Goal: Information Seeking & Learning: Find specific page/section

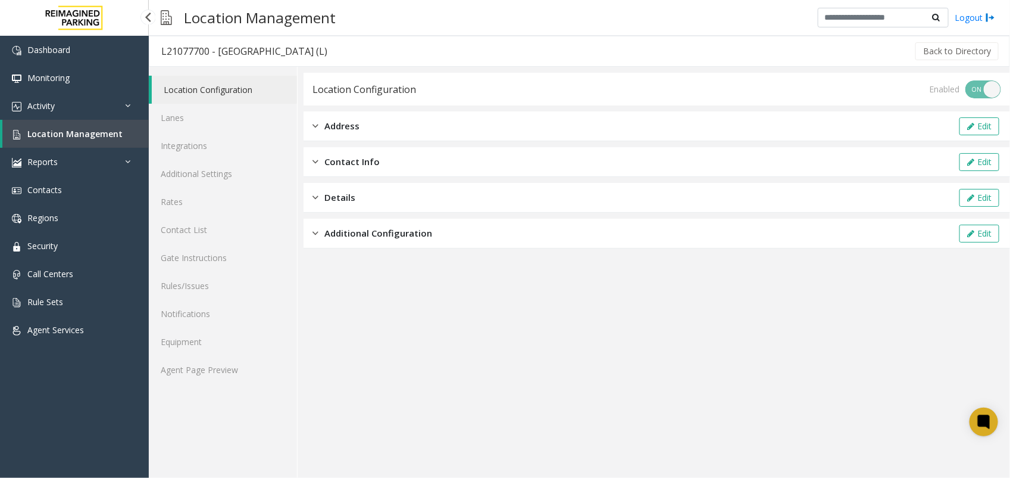
click at [117, 135] on span "Location Management" at bounding box center [74, 133] width 95 height 11
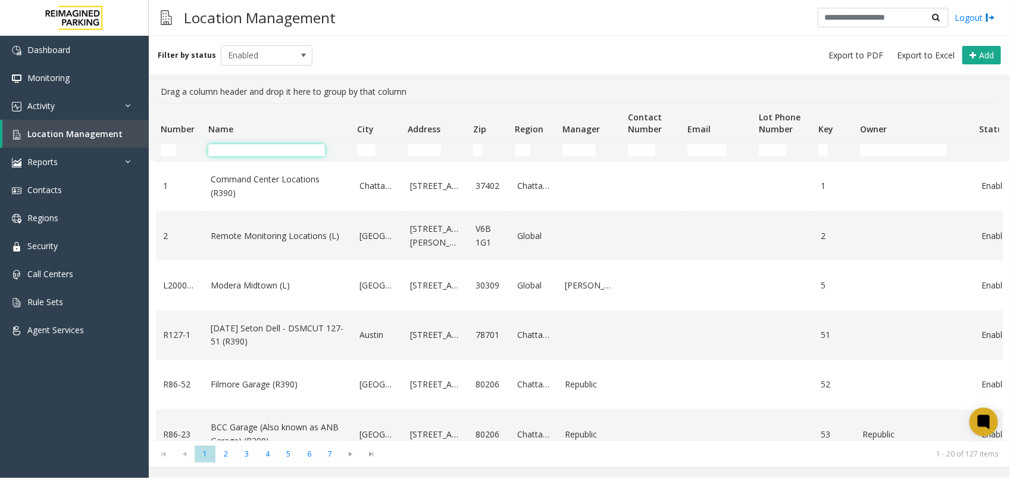
click at [253, 151] on input "Name Filter" at bounding box center [266, 150] width 117 height 12
click at [93, 110] on link "Activity" at bounding box center [74, 106] width 149 height 28
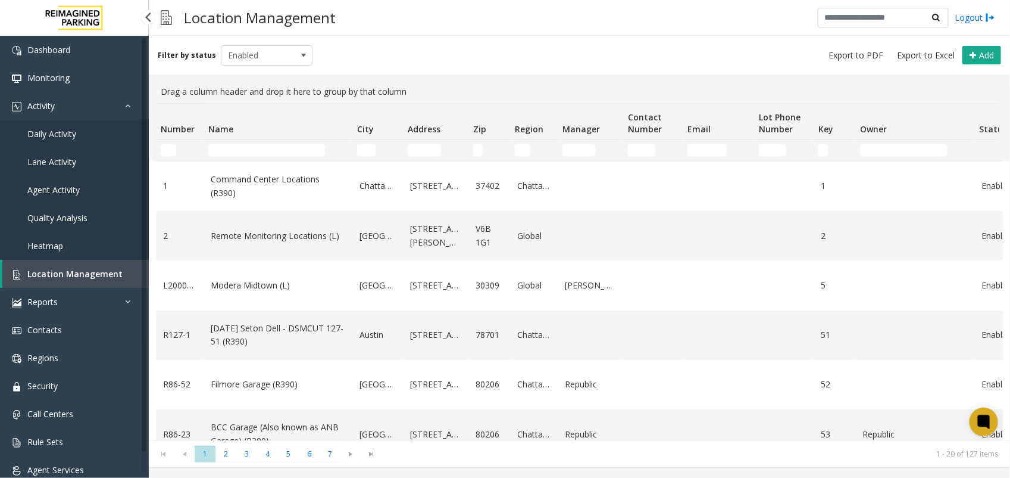
click at [49, 192] on span "Agent Activity" at bounding box center [53, 189] width 52 height 11
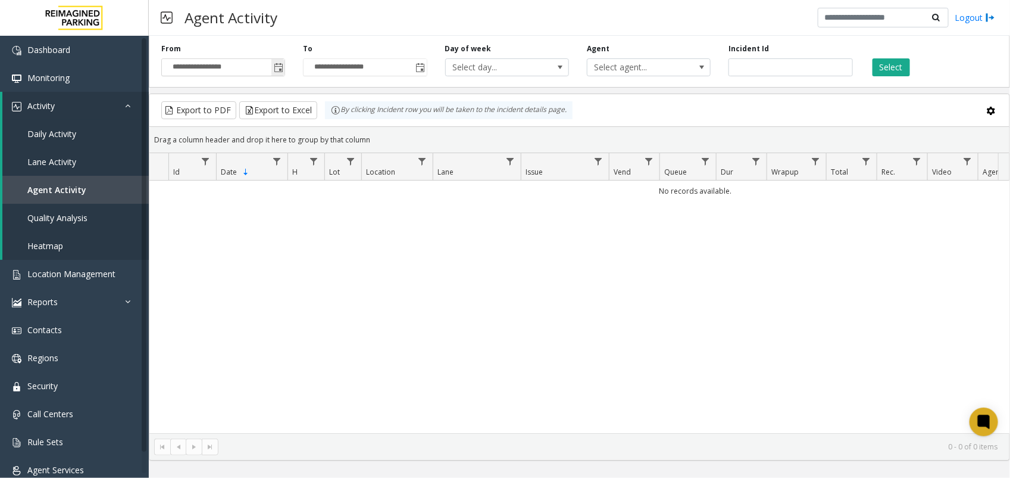
click at [273, 63] on span "Toggle popup" at bounding box center [278, 67] width 13 height 19
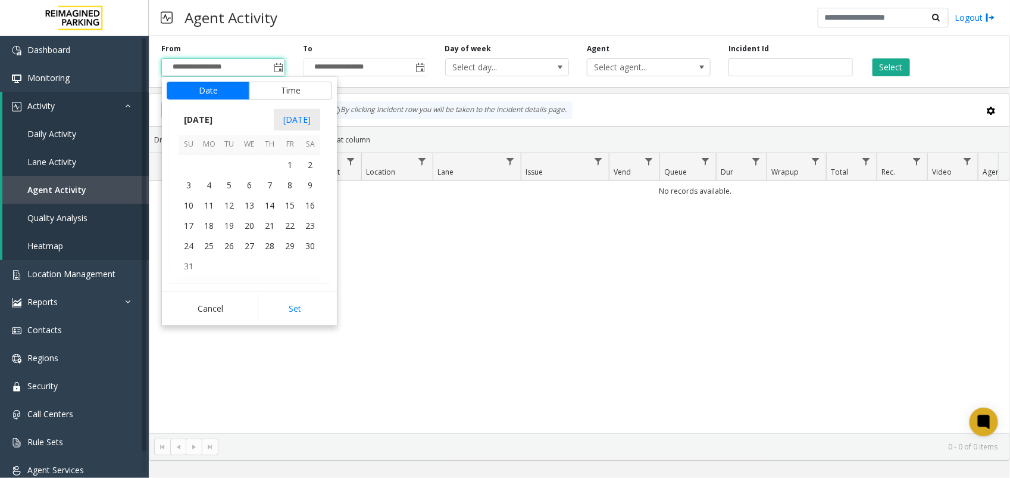
scroll to position [213451, 0]
click at [292, 177] on span "1" at bounding box center [290, 171] width 20 height 20
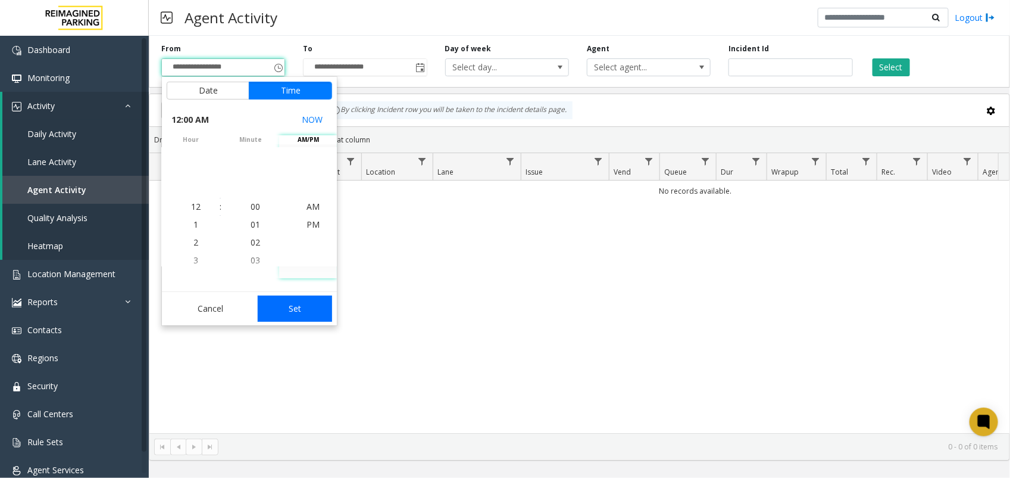
click at [292, 301] on button "Set" at bounding box center [295, 308] width 75 height 26
type input "**********"
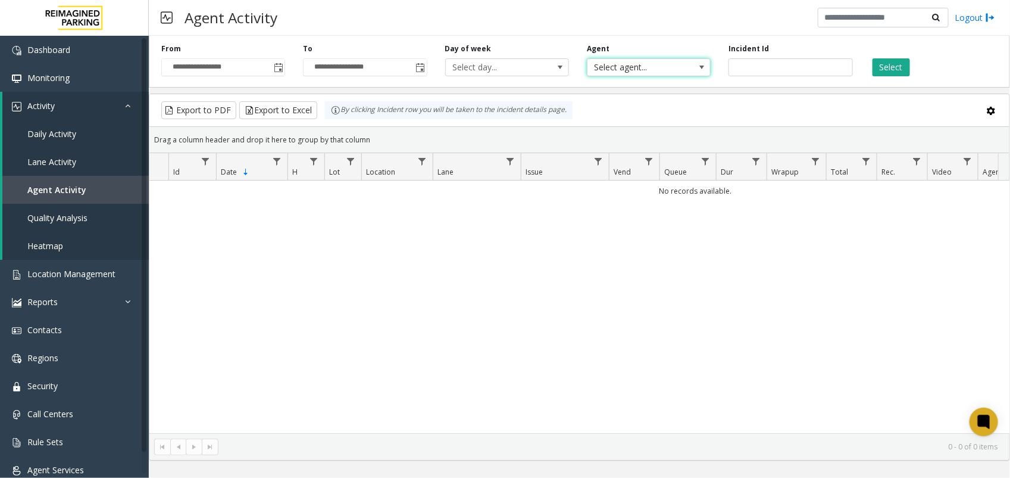
click at [611, 73] on span "Select agent..." at bounding box center [637, 67] width 98 height 17
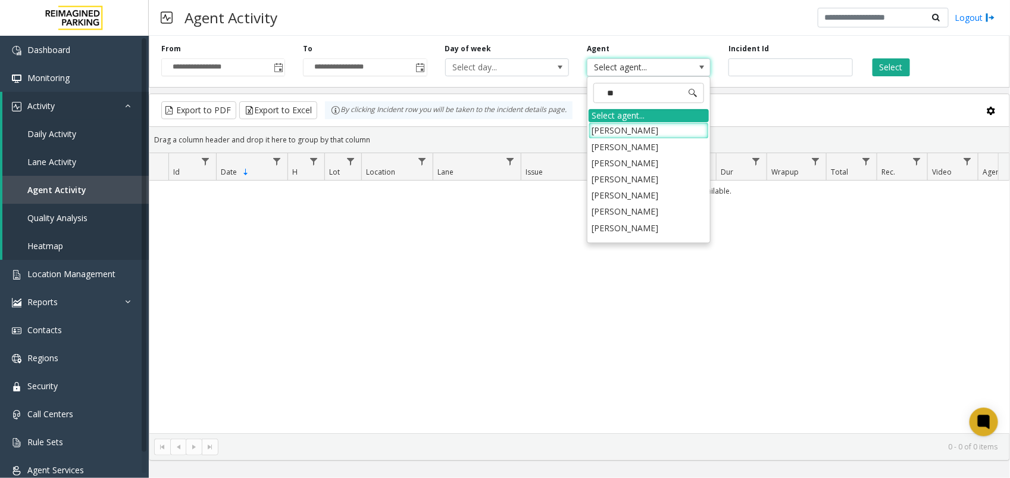
type input "*"
click at [798, 211] on div "No records available." at bounding box center [579, 306] width 860 height 252
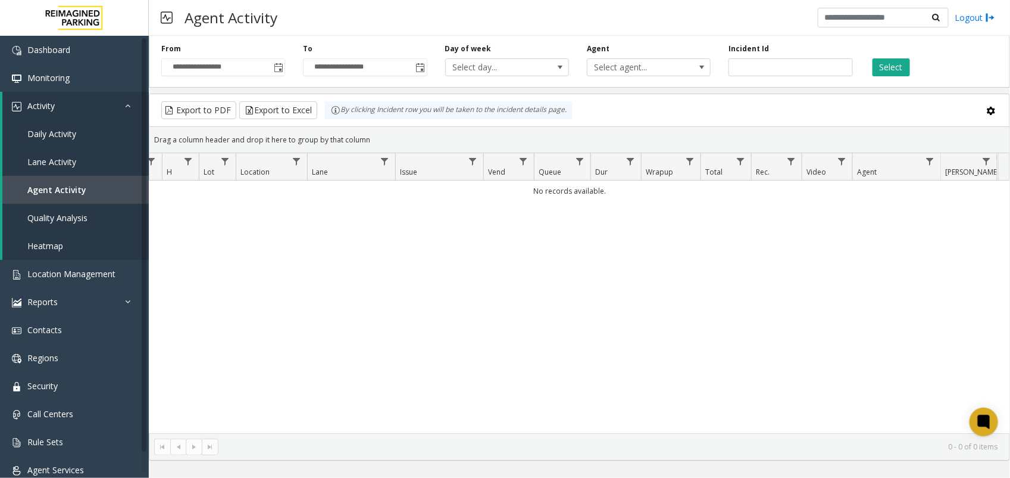
scroll to position [0, 132]
click at [926, 156] on link "Data table" at bounding box center [924, 161] width 16 height 16
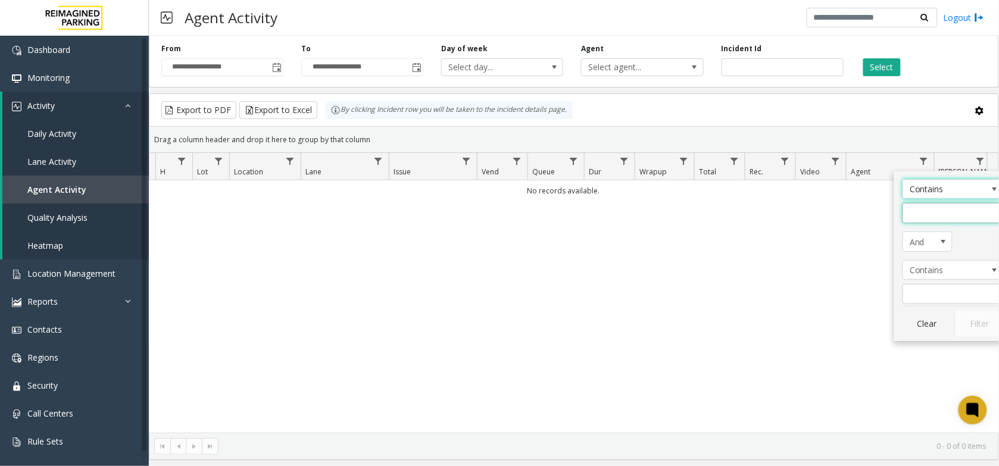
click at [929, 217] on input "Agent Filter" at bounding box center [953, 213] width 101 height 20
type input "*****"
click at [990, 320] on button "Filter" at bounding box center [979, 324] width 49 height 26
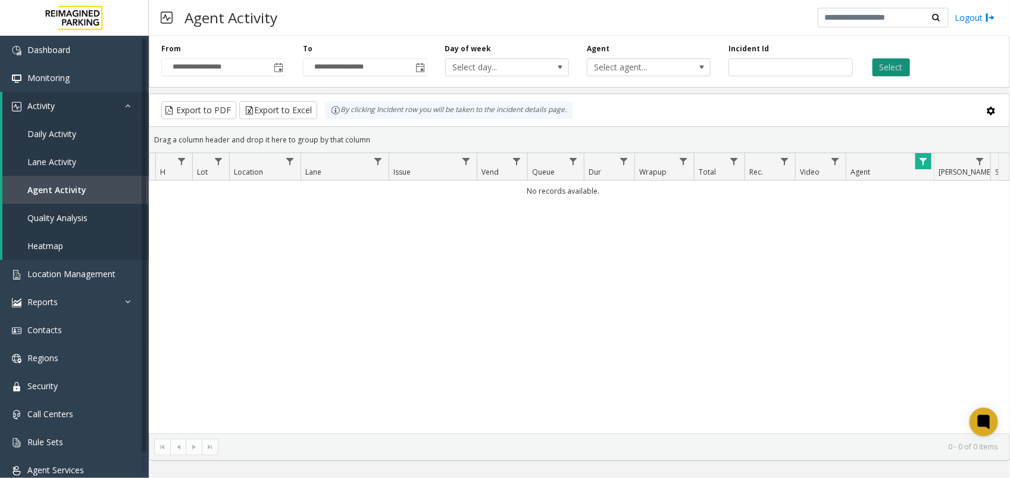
click at [899, 61] on button "Select" at bounding box center [892, 67] width 38 height 18
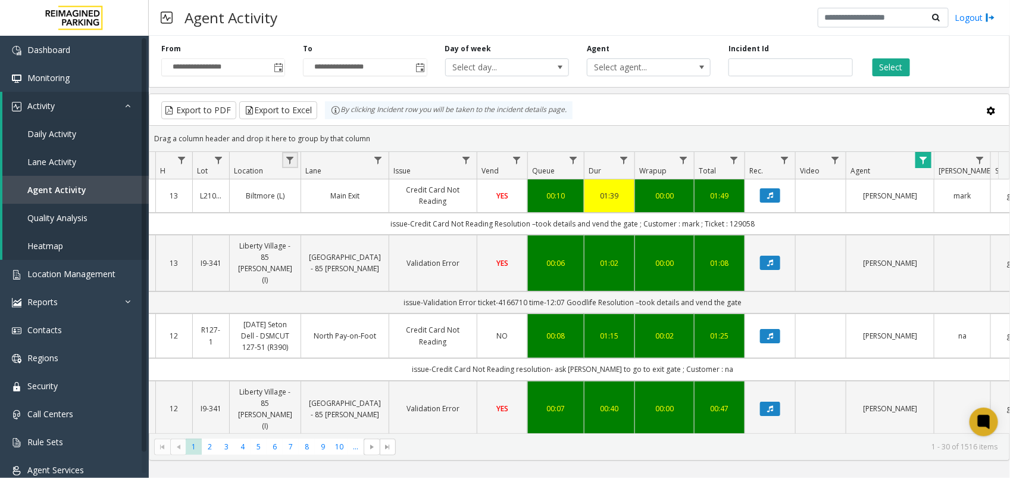
click at [291, 155] on link "Data table" at bounding box center [290, 160] width 16 height 16
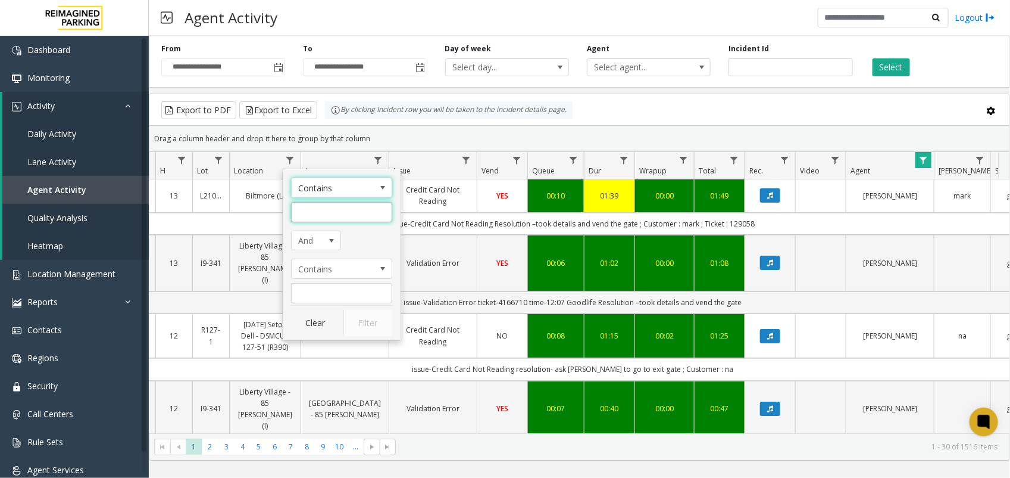
click at [341, 202] on input "Location Filter" at bounding box center [341, 212] width 101 height 20
type input "******"
click button "Filter" at bounding box center [368, 323] width 49 height 26
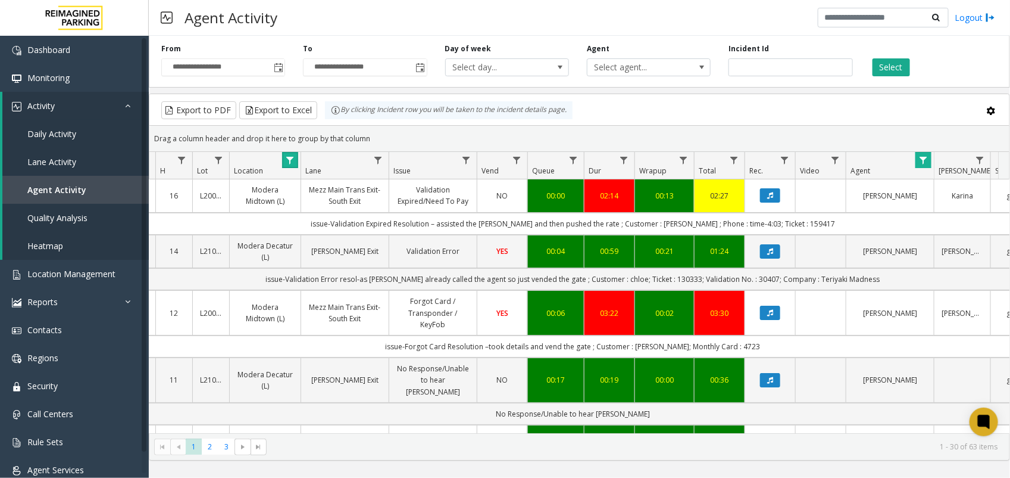
click at [289, 158] on span "Data table" at bounding box center [290, 160] width 10 height 10
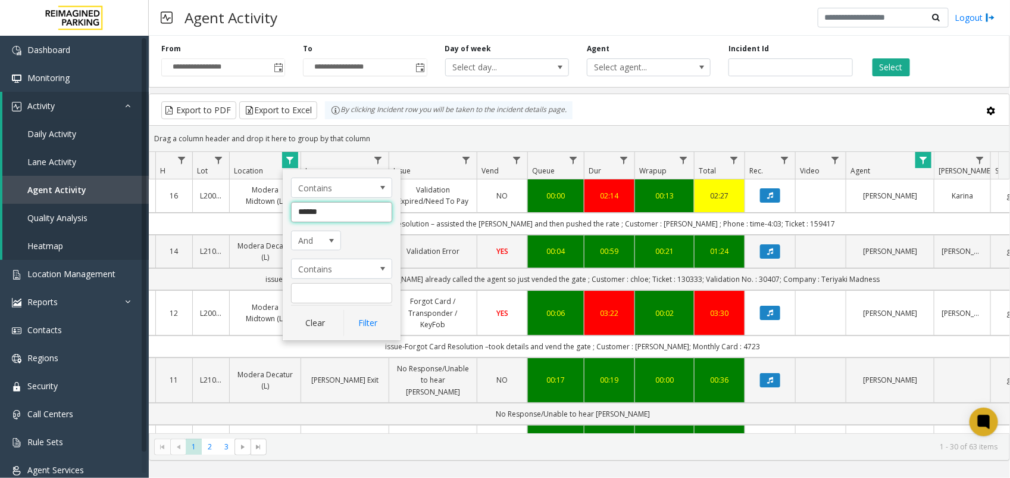
type input "*******"
click button "Filter" at bounding box center [368, 323] width 49 height 26
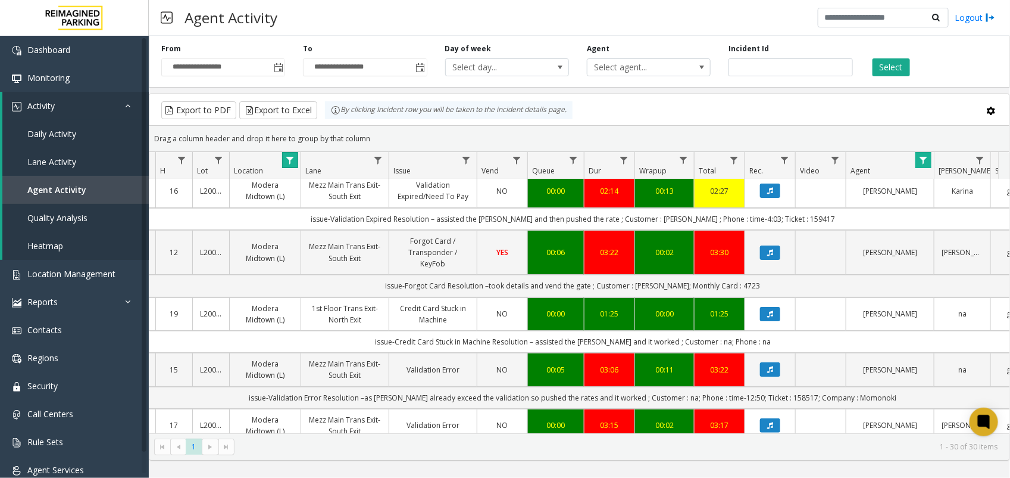
scroll to position [0, 132]
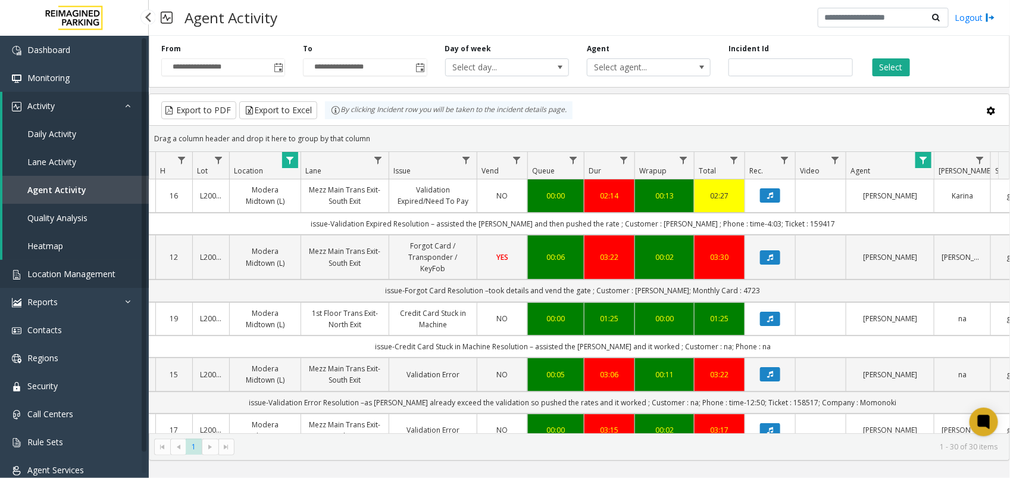
click at [60, 266] on link "Location Management" at bounding box center [74, 274] width 149 height 28
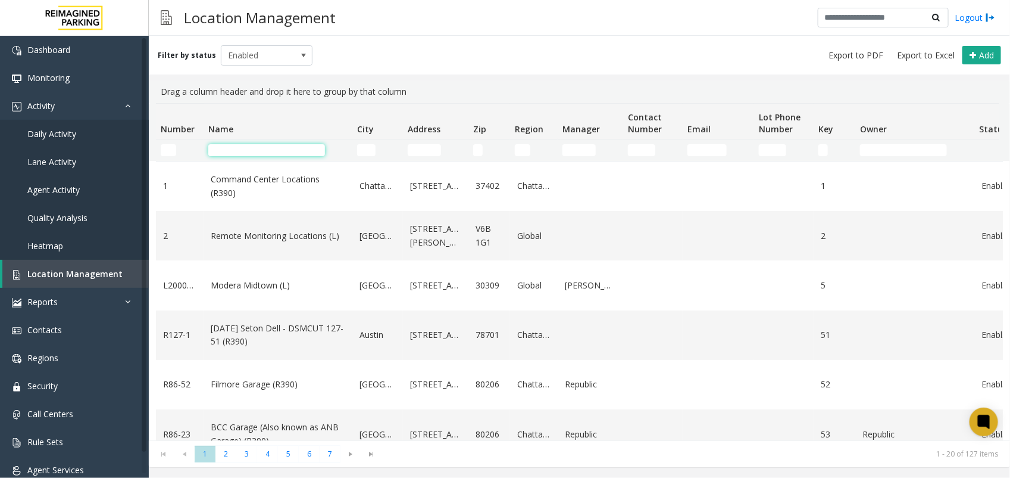
click at [286, 152] on input "Name Filter" at bounding box center [266, 150] width 117 height 12
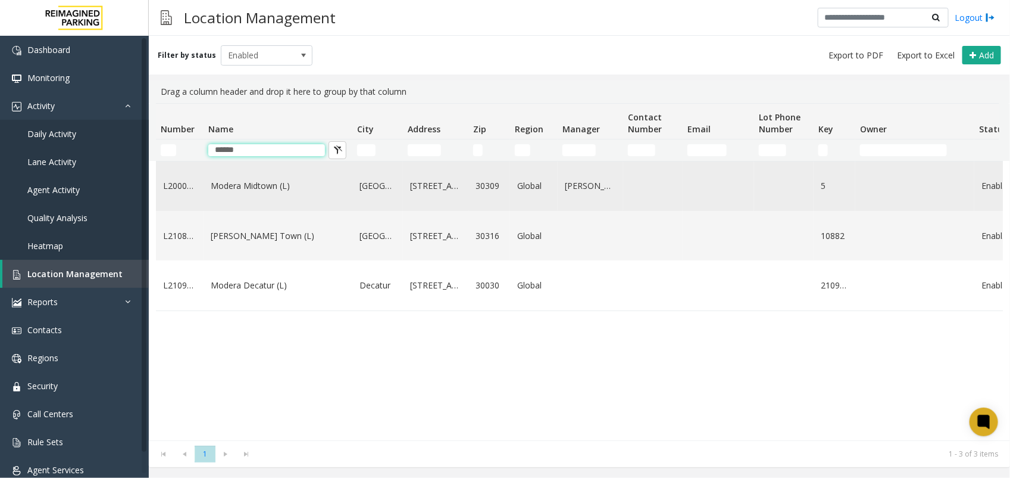
type input "******"
click at [282, 189] on link "Modera Midtown (L)" at bounding box center [278, 185] width 135 height 13
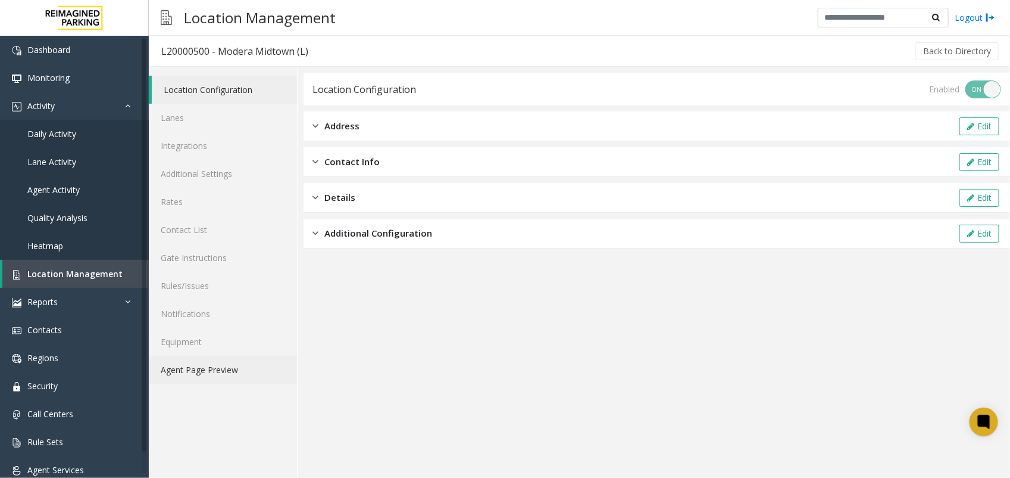
click at [216, 375] on link "Agent Page Preview" at bounding box center [223, 369] width 148 height 28
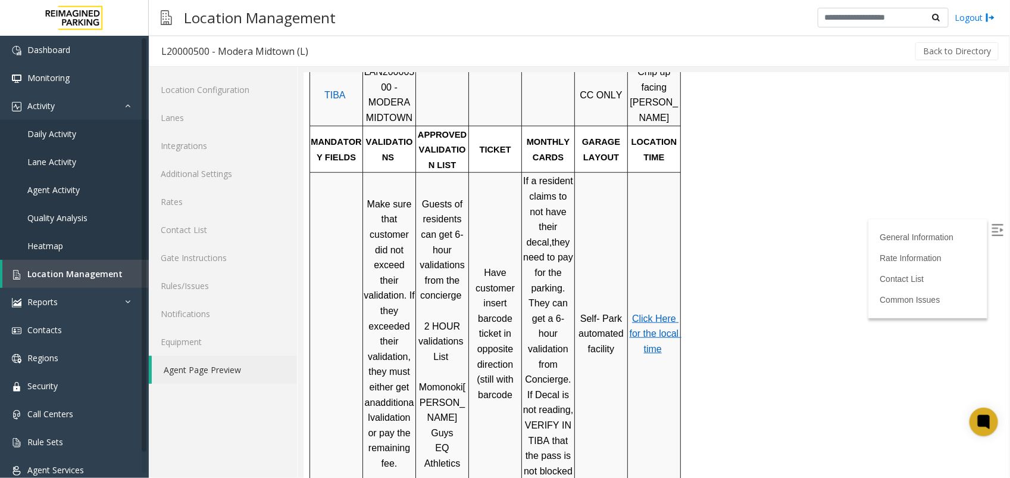
scroll to position [372, 0]
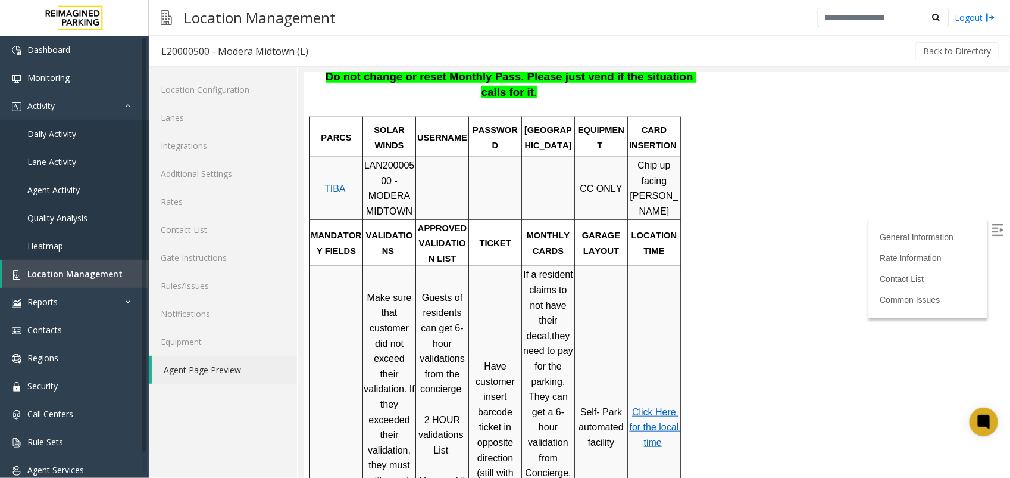
click at [650, 412] on p "Click Here for the local time" at bounding box center [653, 427] width 51 height 46
click at [656, 433] on span "Click Here for the local time" at bounding box center [655, 426] width 52 height 40
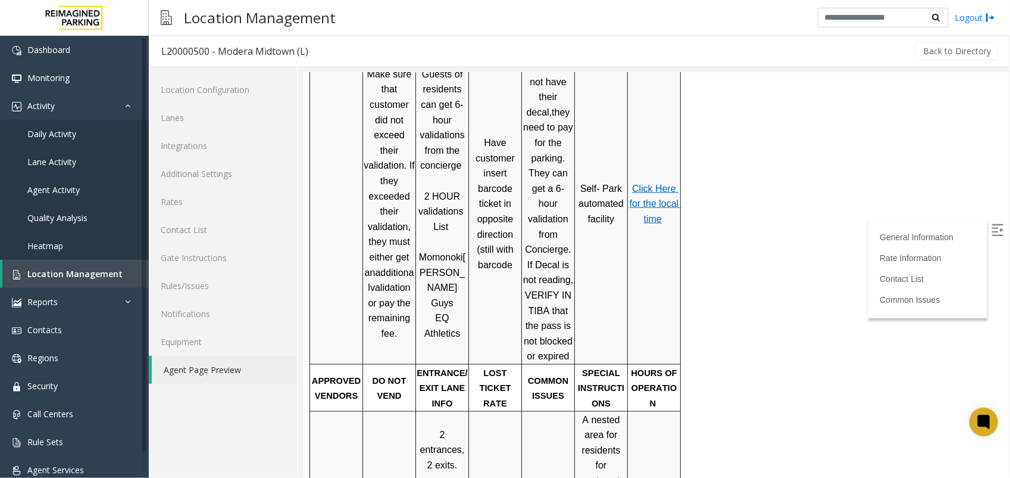
scroll to position [744, 0]
